Goal: Task Accomplishment & Management: Use online tool/utility

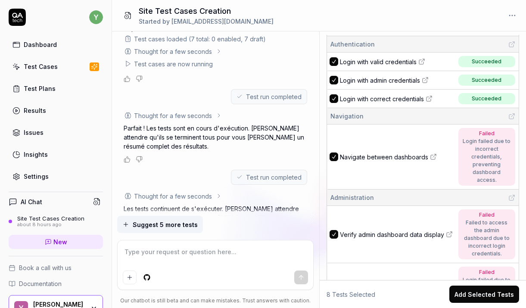
scroll to position [24, 0]
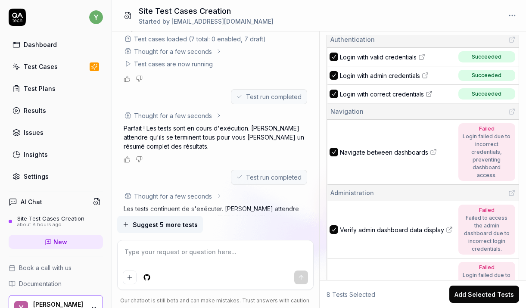
click at [410, 148] on span "Navigate between dashboards" at bounding box center [384, 152] width 88 height 9
type textarea "*"
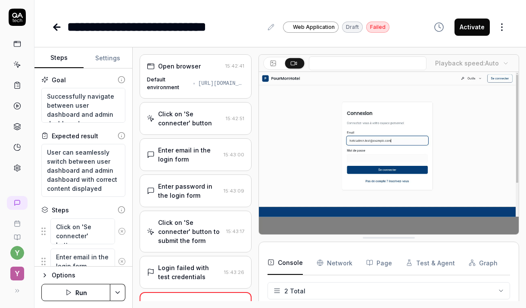
scroll to position [230, 0]
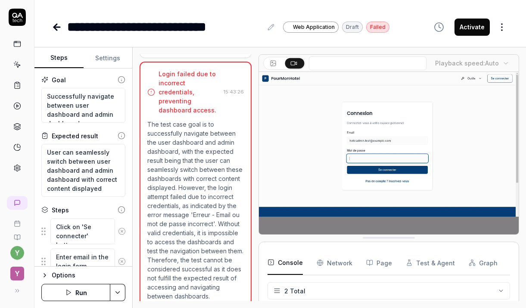
click at [503, 28] on html "**********" at bounding box center [263, 154] width 526 height 308
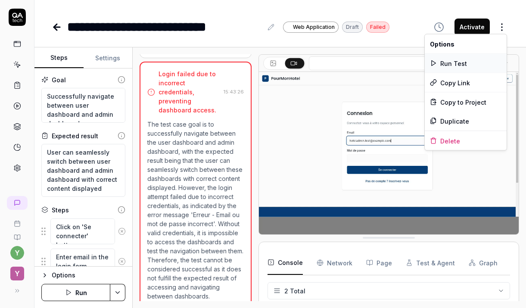
click at [445, 62] on div "Run Test" at bounding box center [465, 63] width 82 height 19
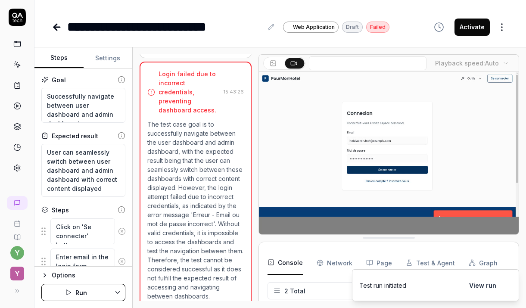
type textarea "*"
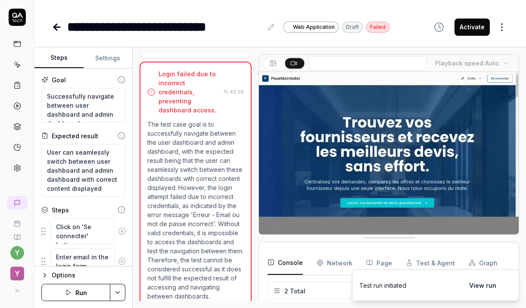
click at [480, 284] on button "View run" at bounding box center [482, 284] width 37 height 17
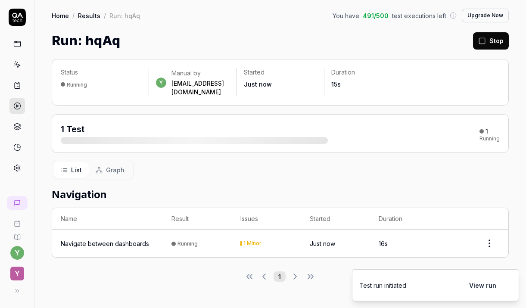
click at [477, 13] on button "Upgrade Now" at bounding box center [485, 16] width 47 height 14
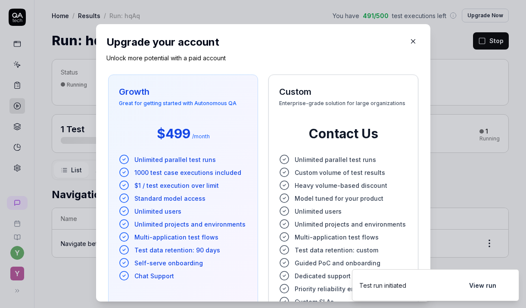
click at [438, 158] on div "​ Upgrade your account Unlock more potential with a paid account Growth Great f…" at bounding box center [263, 163] width 369 height 298
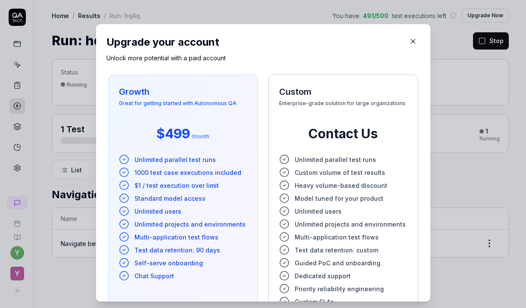
click at [414, 40] on button "button" at bounding box center [413, 41] width 14 height 14
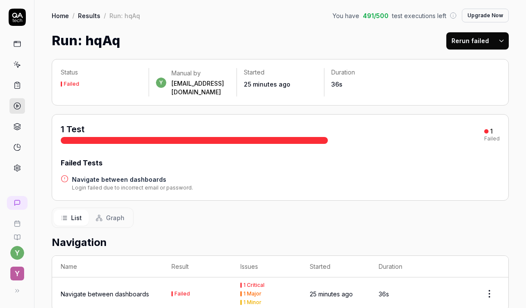
scroll to position [35, 0]
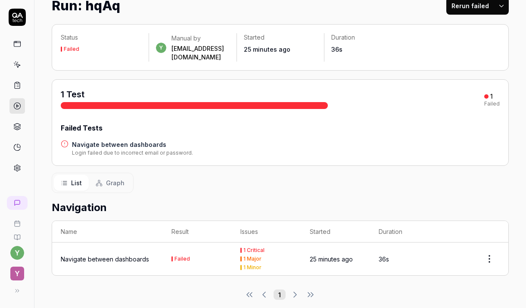
click at [259, 248] on div "1 Critical" at bounding box center [253, 250] width 21 height 5
click at [116, 254] on div "Navigate between dashboards" at bounding box center [105, 258] width 88 height 9
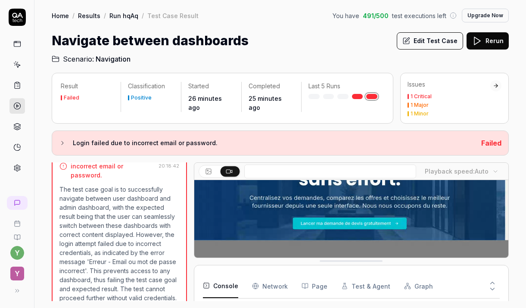
scroll to position [118, 0]
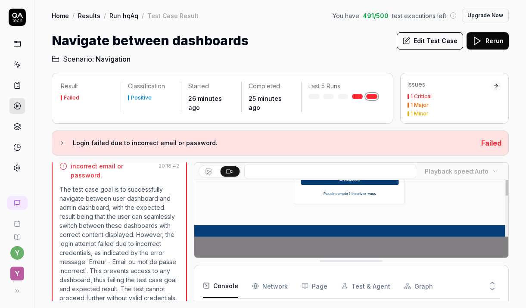
click at [407, 288] on button "Graph" at bounding box center [418, 286] width 29 height 24
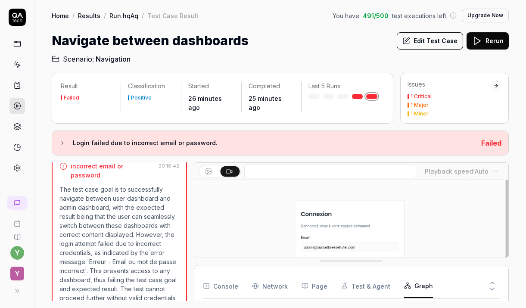
scroll to position [0, 0]
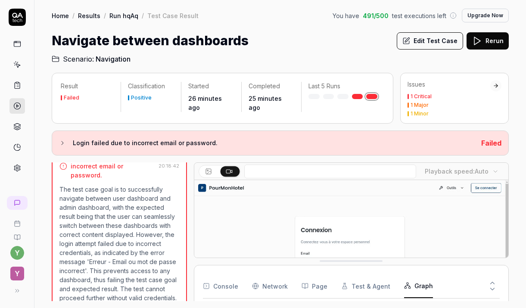
click at [359, 96] on link at bounding box center [357, 96] width 11 height 5
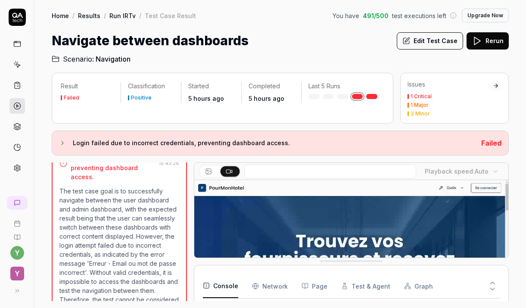
scroll to position [250, 0]
